Goal: Task Accomplishment & Management: Complete application form

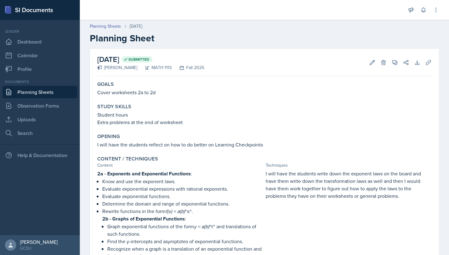
click at [50, 89] on link "Planning Sheets" at bounding box center [39, 92] width 75 height 12
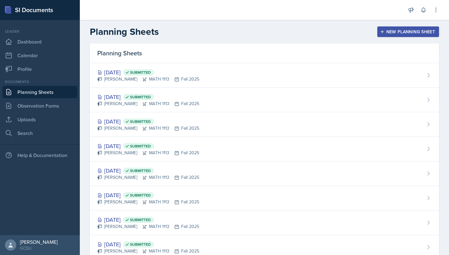
click at [389, 29] on div "New Planning Sheet" at bounding box center [408, 31] width 54 height 5
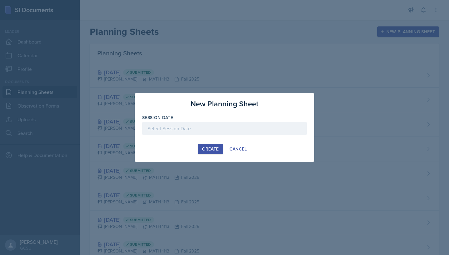
click at [210, 122] on div "Session Date" at bounding box center [224, 128] width 164 height 27
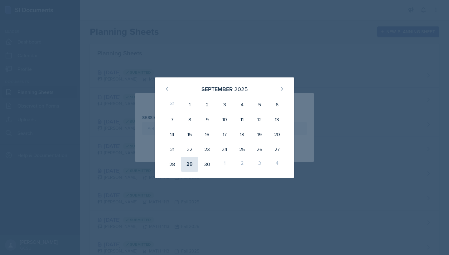
click at [193, 162] on div "29" at bounding box center [189, 164] width 17 height 15
type input "[DATE]"
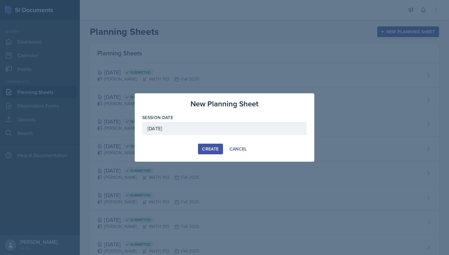
click at [214, 150] on div "Create" at bounding box center [210, 149] width 17 height 5
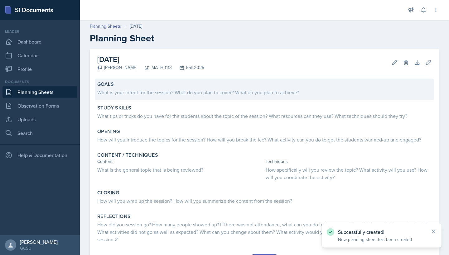
click at [184, 99] on div "Goals What is your intent for the session? What do you plan to cover? What do y…" at bounding box center [264, 89] width 339 height 21
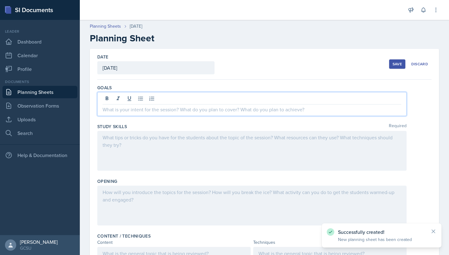
click at [184, 99] on div at bounding box center [251, 104] width 309 height 24
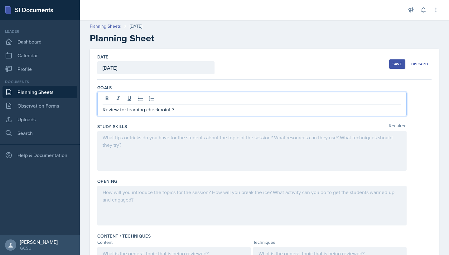
click at [122, 136] on div at bounding box center [251, 151] width 309 height 40
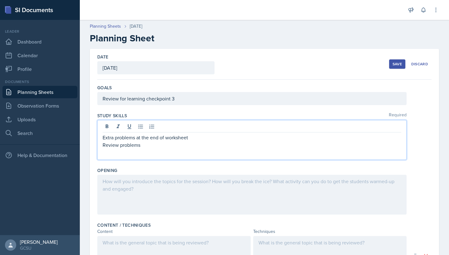
click at [136, 179] on div at bounding box center [251, 195] width 309 height 40
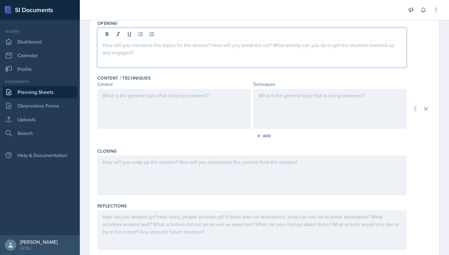
scroll to position [141, 0]
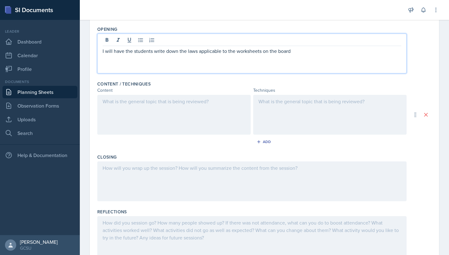
click at [321, 106] on div at bounding box center [329, 115] width 153 height 40
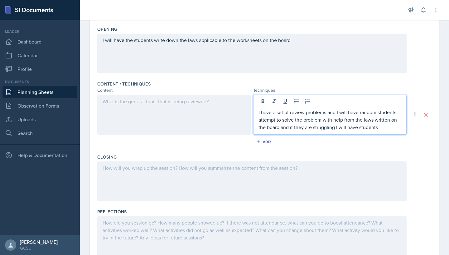
click at [358, 126] on p "I have a set of review problems and I will have random students attempt to solv…" at bounding box center [329, 120] width 143 height 22
click at [396, 131] on div "I have a set of review problems and I will have random students attempt to solv…" at bounding box center [329, 115] width 153 height 40
click at [396, 125] on p "I have a set of review problems and I will have random students attempt to solv…" at bounding box center [329, 120] width 143 height 22
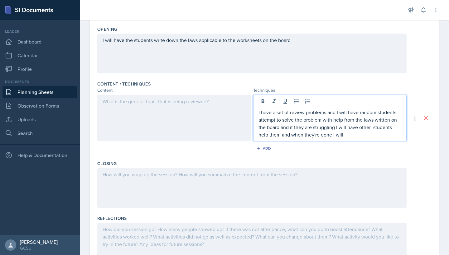
click at [316, 136] on p "I have a set of review problems and I will have random students attempt to solv…" at bounding box center [329, 124] width 143 height 30
click at [314, 136] on p "I have a set of review problems and I will have random students attempt to solv…" at bounding box center [329, 124] width 143 height 30
click at [364, 136] on p "I have a set of review problems and I will have random students attempt to solv…" at bounding box center [329, 124] width 143 height 30
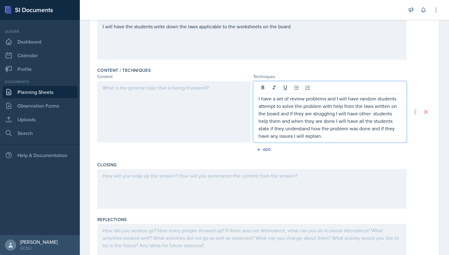
scroll to position [169, 0]
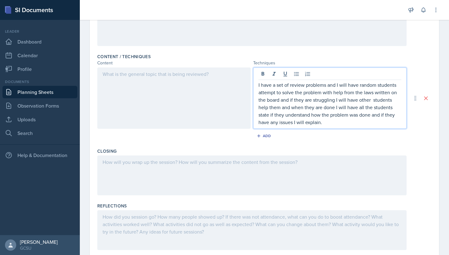
click at [207, 169] on div at bounding box center [251, 176] width 309 height 40
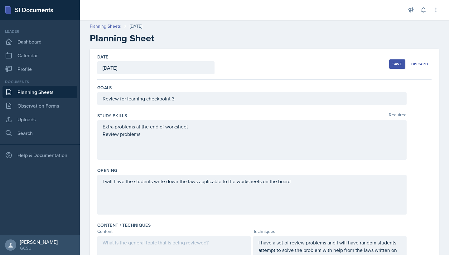
scroll to position [0, 0]
click at [389, 64] on button "Save" at bounding box center [397, 64] width 16 height 9
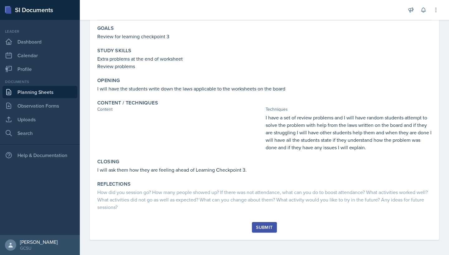
scroll to position [56, 0]
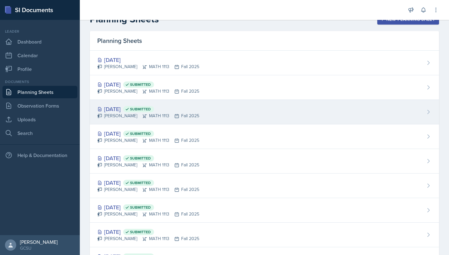
scroll to position [9, 0]
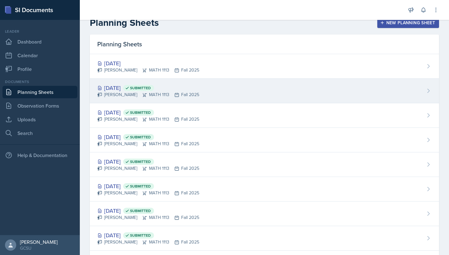
click at [127, 90] on div "[DATE] Submitted" at bounding box center [148, 88] width 102 height 8
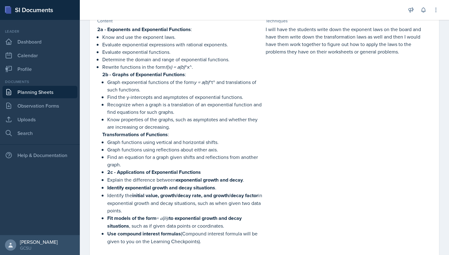
scroll to position [141, 0]
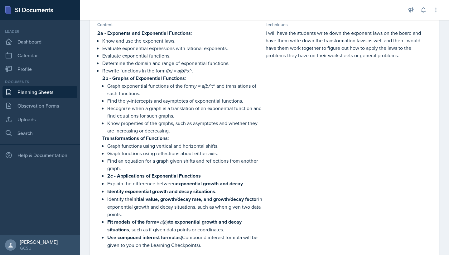
click at [176, 171] on p "Find an equation for a graph given shifts and reflections from another graph." at bounding box center [185, 164] width 156 height 15
click at [145, 58] on p "Evaluate exponential functions." at bounding box center [182, 55] width 161 height 7
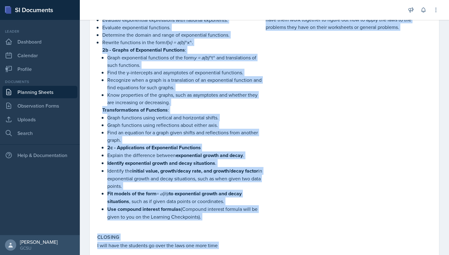
scroll to position [184, 0]
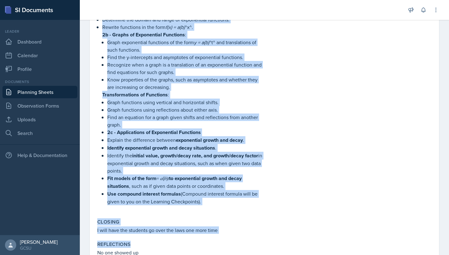
drag, startPoint x: 97, startPoint y: 92, endPoint x: 221, endPoint y: 204, distance: 166.8
click at [221, 204] on div "Content / Techniques Content Techniques 2a - Exponents and Exponential Function…" at bounding box center [264, 91] width 339 height 245
copy div "8l - Ipsumdolo sit Ametconsect Adipiscin : Elit sed doe tem incididu utla. Etdo…"
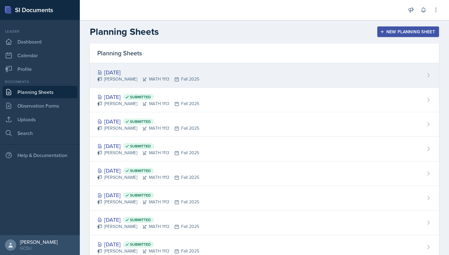
scroll to position [0, 0]
click at [142, 69] on div "[DATE]" at bounding box center [148, 72] width 102 height 8
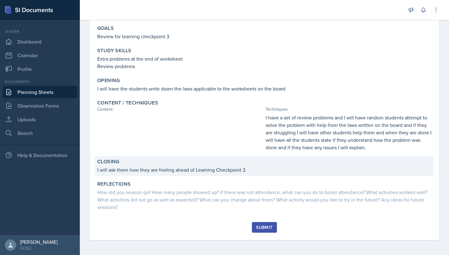
scroll to position [56, 0]
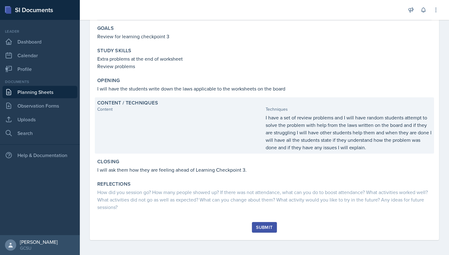
click at [199, 128] on div at bounding box center [180, 132] width 166 height 37
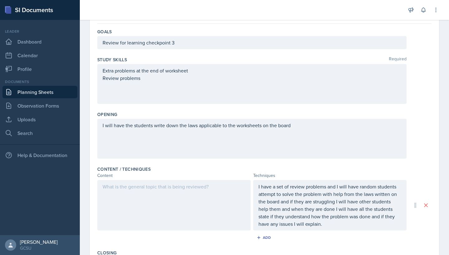
click at [123, 183] on div at bounding box center [173, 205] width 153 height 50
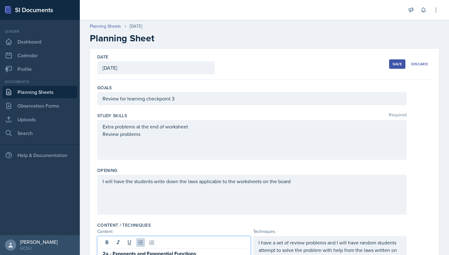
scroll to position [0, 0]
click at [394, 63] on div "Save" at bounding box center [396, 64] width 9 height 5
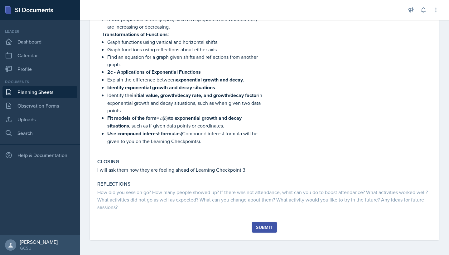
scroll to position [245, 0]
click at [261, 228] on div "Submit" at bounding box center [264, 227] width 17 height 5
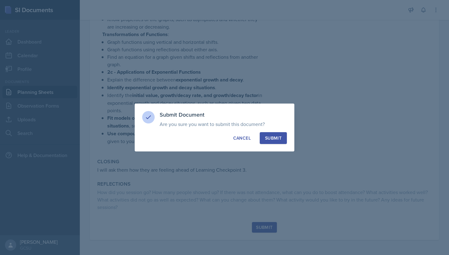
click at [268, 136] on div "Submit" at bounding box center [273, 138] width 17 height 6
drag, startPoint x: 268, startPoint y: 136, endPoint x: 242, endPoint y: 101, distance: 43.1
click at [242, 103] on div "Submit Document Are you sure you want to submit this document? This document wi…" at bounding box center [224, 127] width 449 height 255
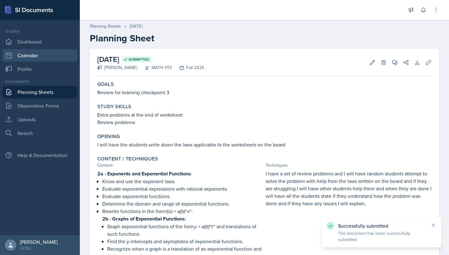
scroll to position [0, 0]
click at [22, 93] on link "Planning Sheets" at bounding box center [39, 92] width 75 height 12
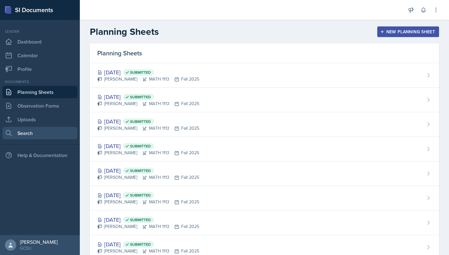
click at [31, 131] on link "Search" at bounding box center [39, 133] width 75 height 12
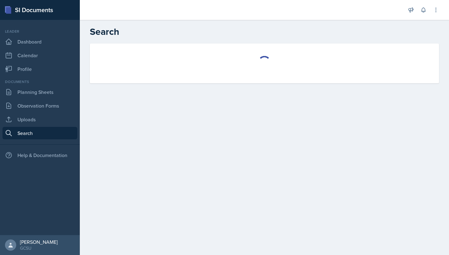
select select "all"
select select "1"
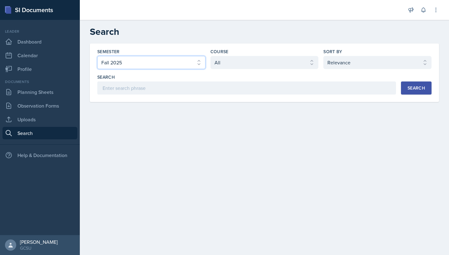
select select "e7b6c66a-987a-4ab3-92d3-5526cc86007b"
select select "d236ee51-059a-45e2-88e4-86a0f95ae8ef"
click at [401, 87] on button "Search" at bounding box center [416, 88] width 31 height 13
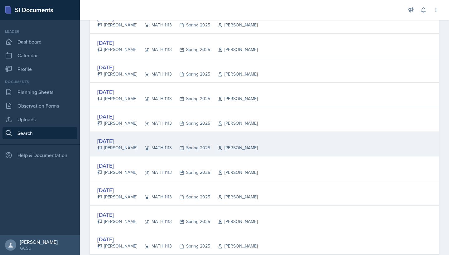
scroll to position [537, 0]
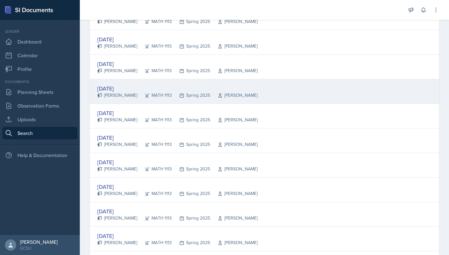
click at [253, 94] on div "[DATE] [PERSON_NAME] MATH 1113 Spring 2025 [PERSON_NAME]" at bounding box center [264, 91] width 349 height 25
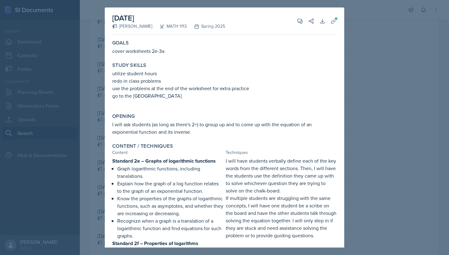
scroll to position [0, 0]
click at [360, 86] on div at bounding box center [224, 127] width 449 height 255
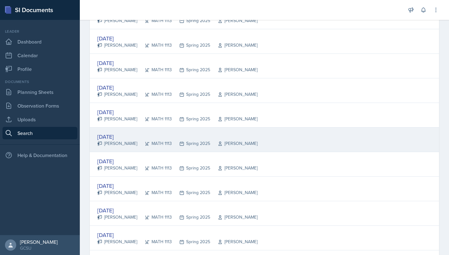
scroll to position [542, 0]
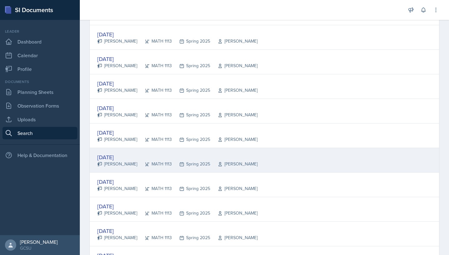
click at [207, 169] on div "[DATE] [PERSON_NAME] MATH 1113 Spring 2025 [PERSON_NAME]" at bounding box center [264, 160] width 349 height 25
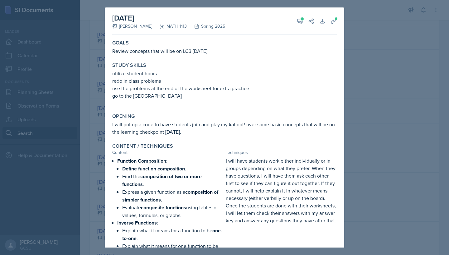
scroll to position [0, 0]
click at [332, 21] on icon at bounding box center [333, 21] width 6 height 6
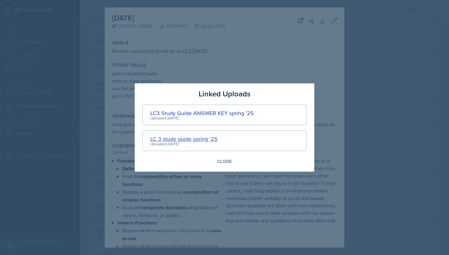
click at [203, 141] on div "LC 3 study guide spring '25" at bounding box center [183, 139] width 67 height 8
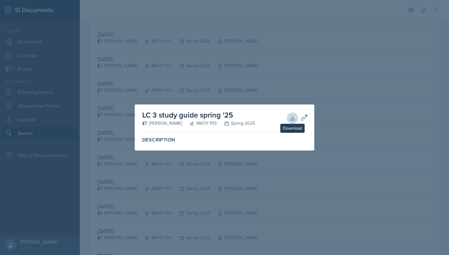
click at [293, 118] on icon at bounding box center [292, 118] width 6 height 6
click at [264, 77] on div at bounding box center [224, 127] width 449 height 255
